Goal: Task Accomplishment & Management: Manage account settings

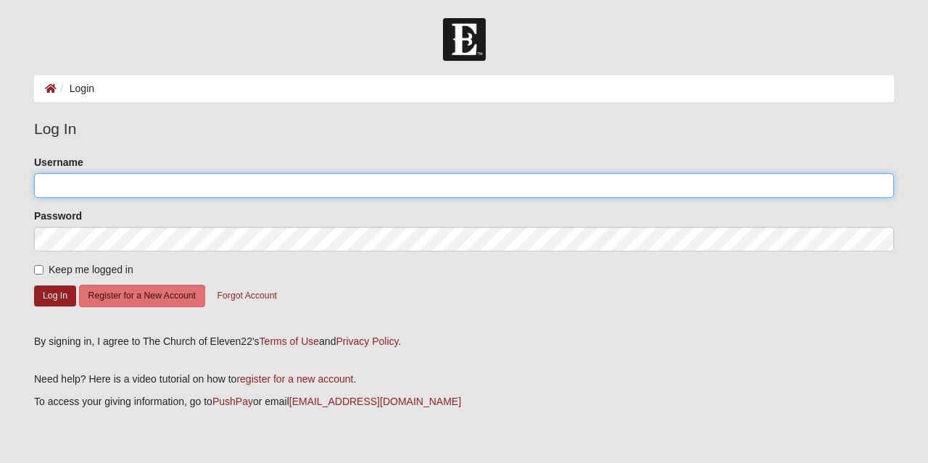
click at [93, 182] on input "Username" at bounding box center [463, 185] width 859 height 25
type input "[EMAIL_ADDRESS][DOMAIN_NAME]"
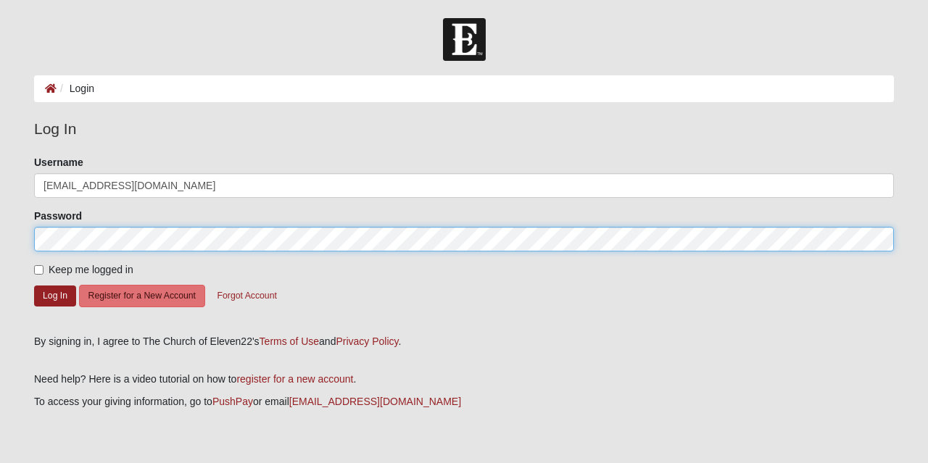
click at [34, 286] on button "Log In" at bounding box center [55, 296] width 42 height 21
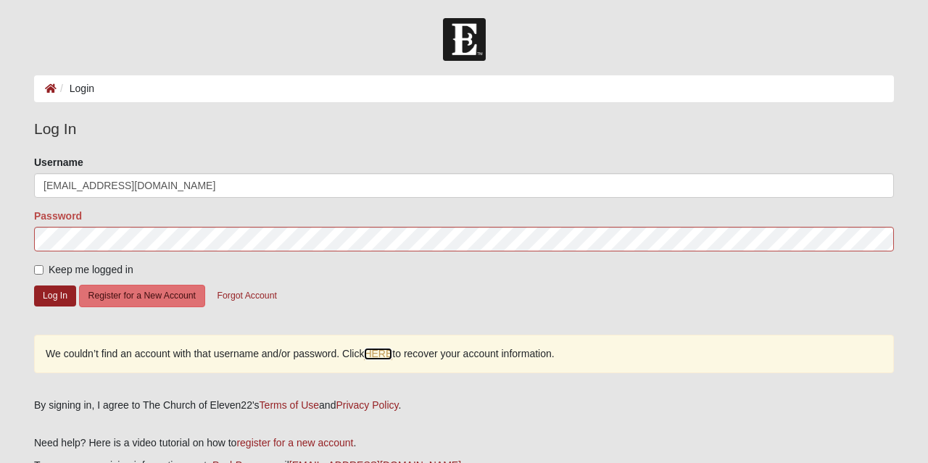
click at [372, 351] on link "HERE" at bounding box center [378, 354] width 28 height 12
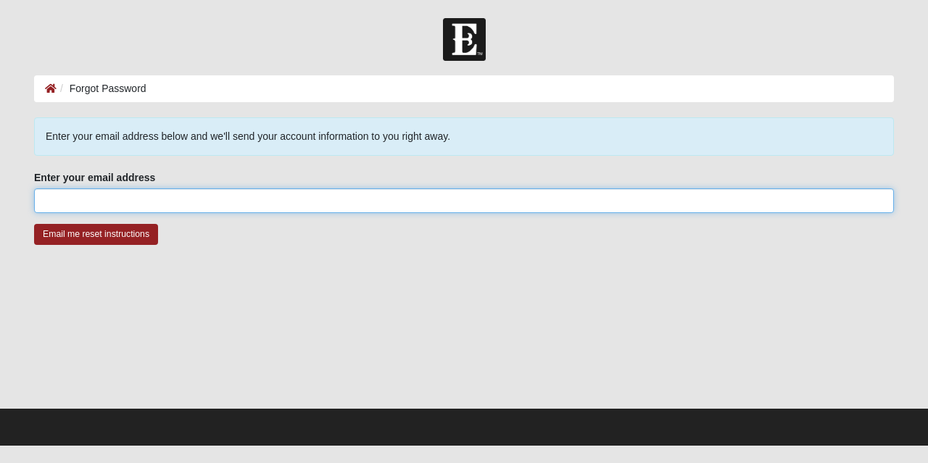
click at [147, 207] on input "Enter your email address" at bounding box center [463, 200] width 859 height 25
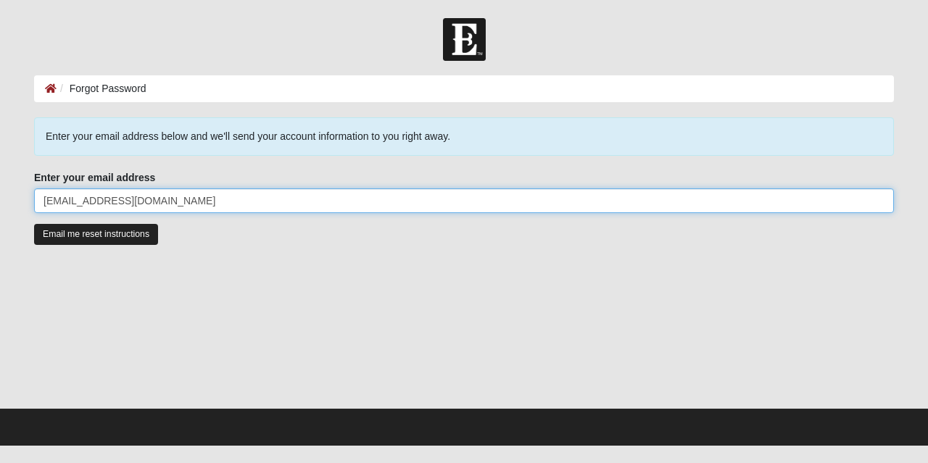
type input "[EMAIL_ADDRESS][DOMAIN_NAME]"
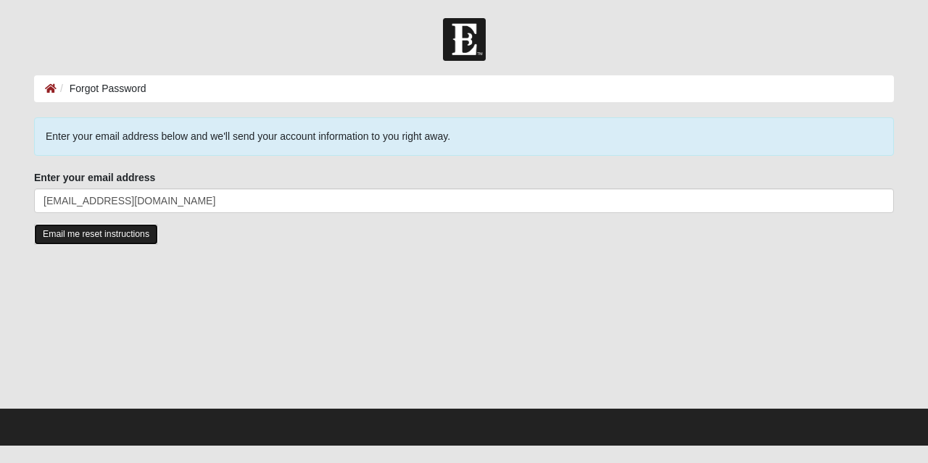
click at [62, 236] on input "Email me reset instructions" at bounding box center [96, 234] width 124 height 21
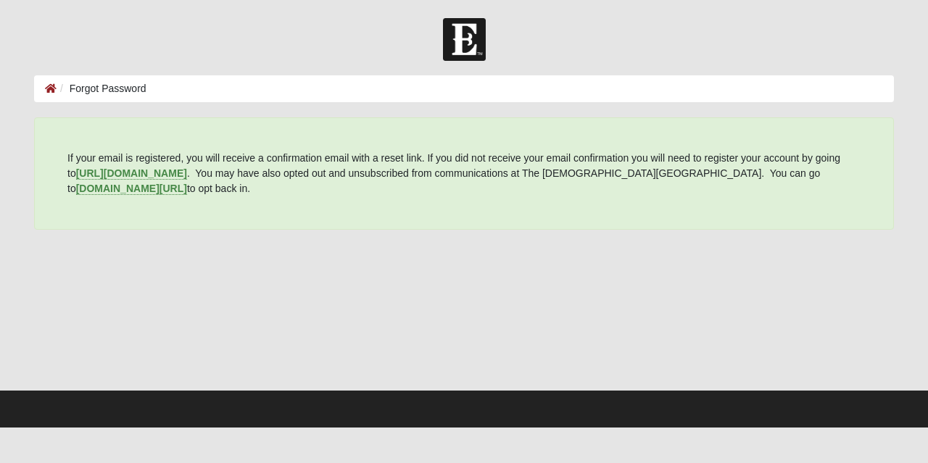
click at [474, 51] on img at bounding box center [464, 39] width 43 height 43
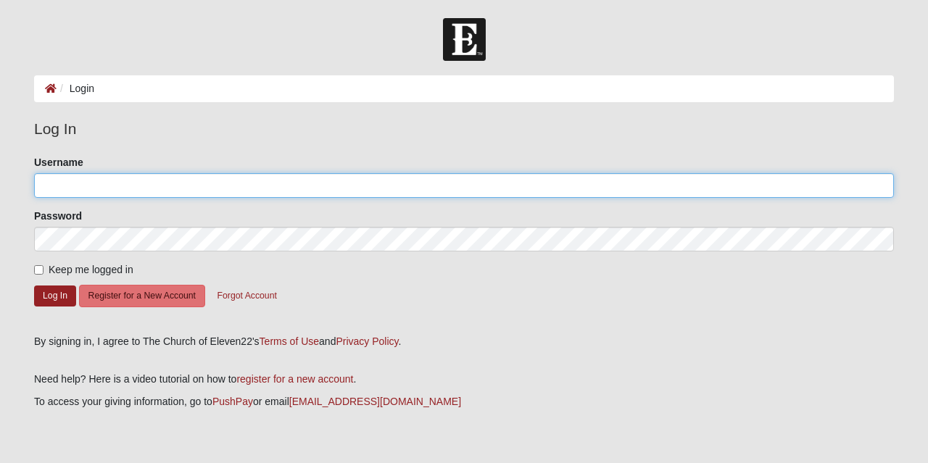
click at [104, 176] on input "Username" at bounding box center [463, 185] width 859 height 25
type input "jinrye"
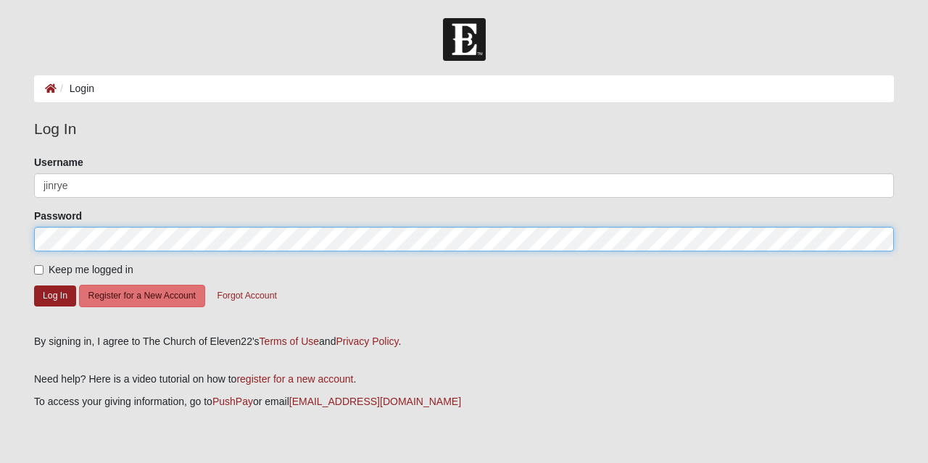
click at [34, 286] on button "Log In" at bounding box center [55, 296] width 42 height 21
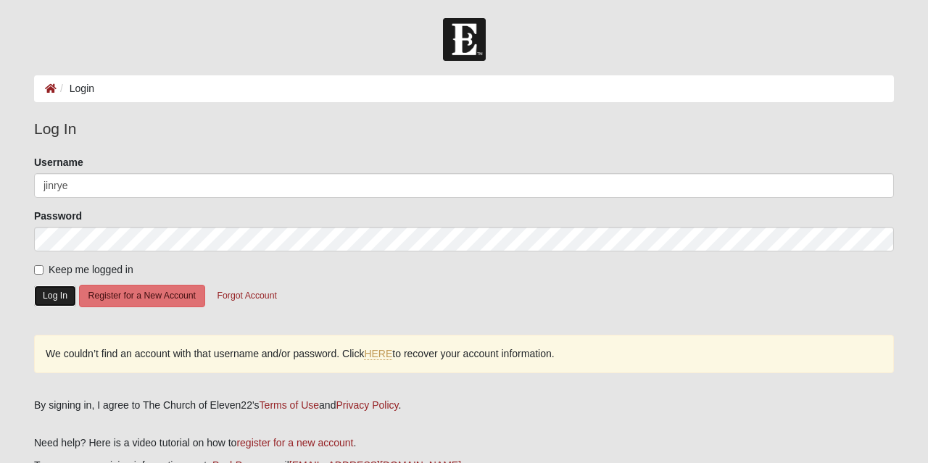
click at [47, 291] on button "Log In" at bounding box center [55, 296] width 42 height 21
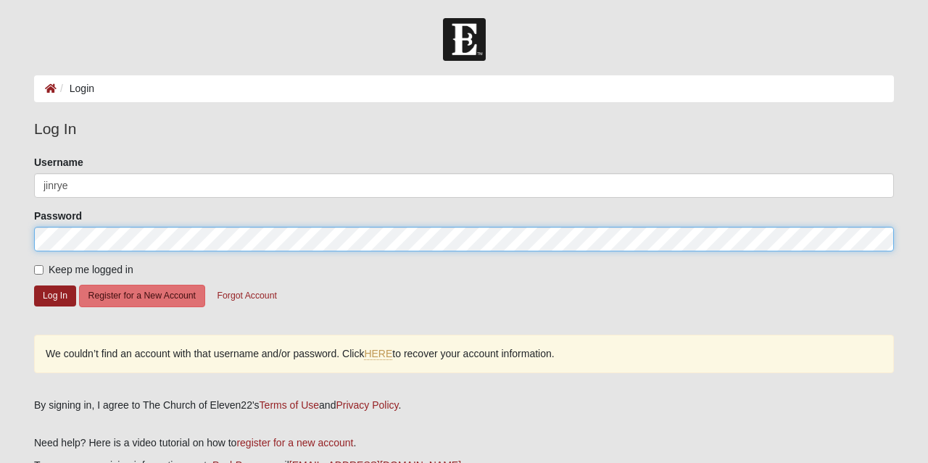
click at [34, 286] on button "Log In" at bounding box center [55, 296] width 42 height 21
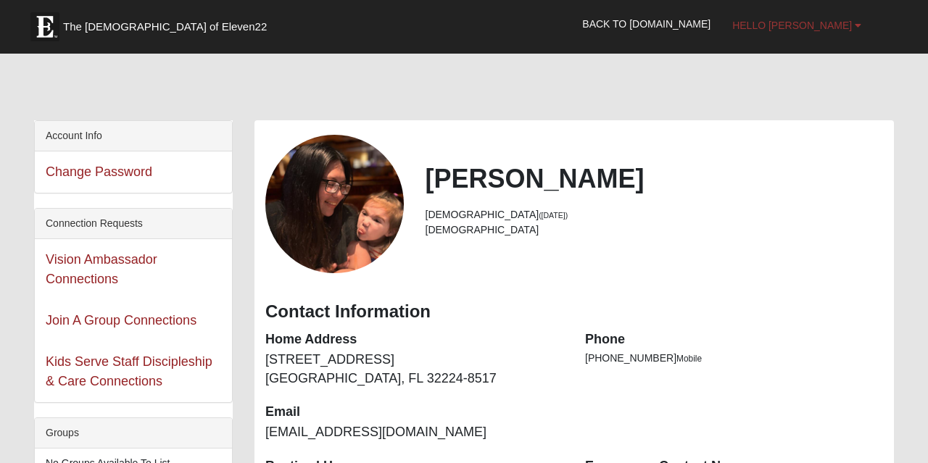
click at [793, 34] on link "Hello Jennifer" at bounding box center [796, 25] width 151 height 36
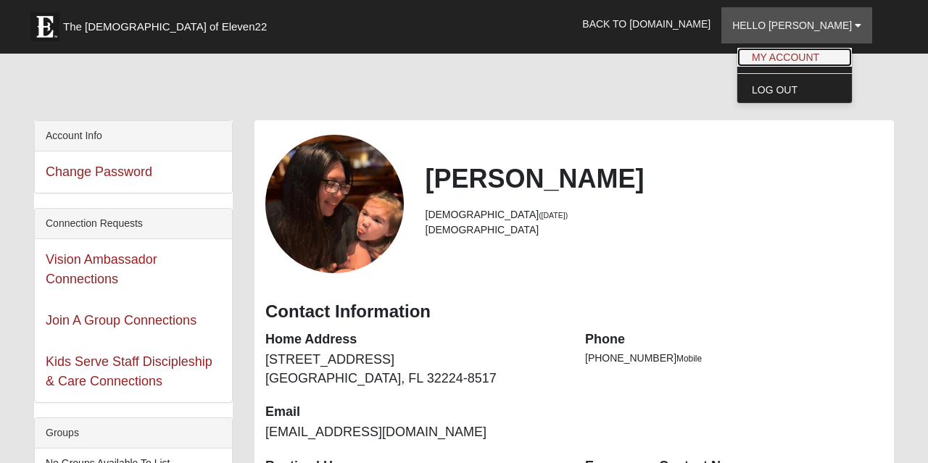
click at [834, 59] on link "My Account" at bounding box center [794, 57] width 114 height 19
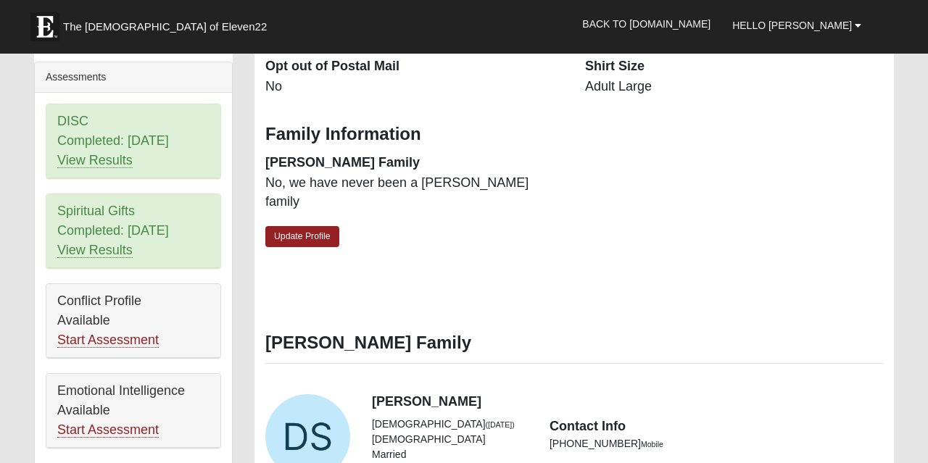
scroll to position [560, 0]
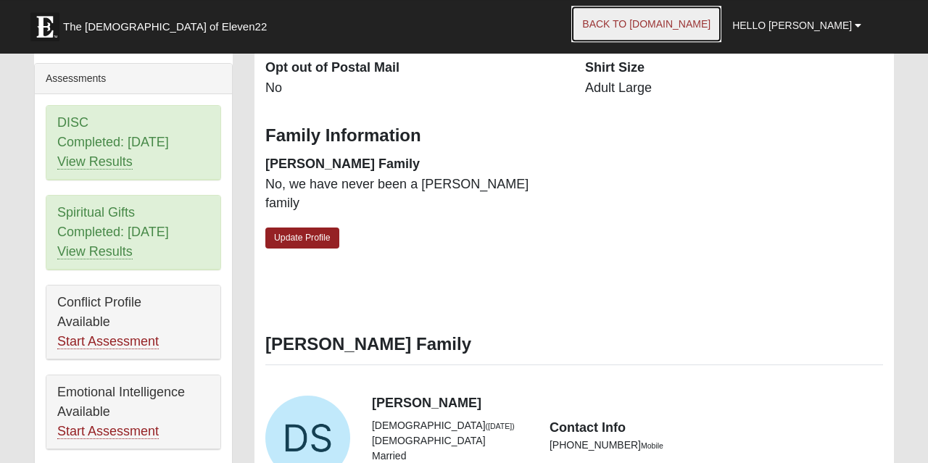
click at [651, 25] on link "Back to [DOMAIN_NAME]" at bounding box center [646, 24] width 150 height 36
